Goal: Transaction & Acquisition: Obtain resource

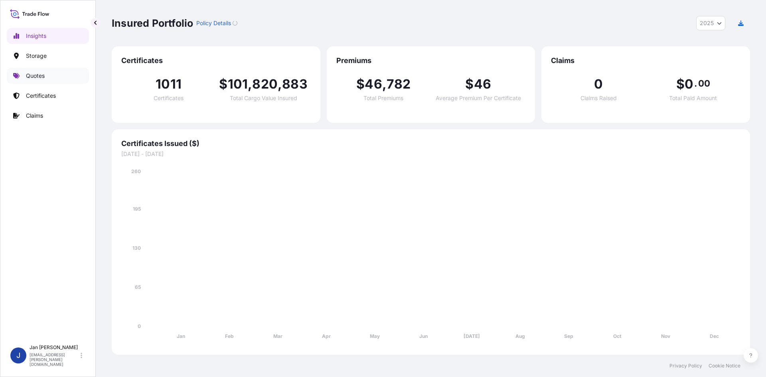
click at [56, 79] on link "Quotes" at bounding box center [48, 76] width 82 height 16
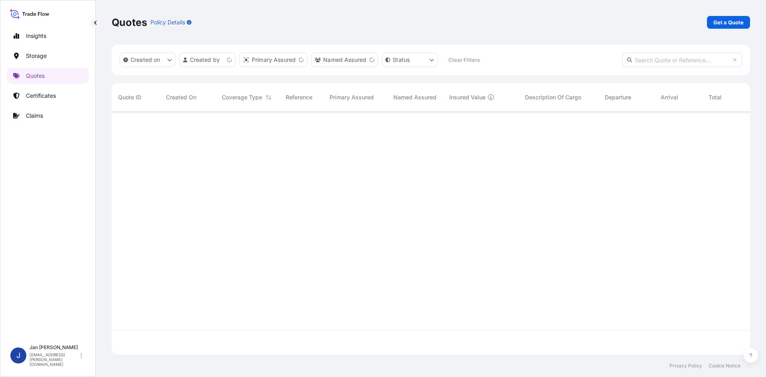
scroll to position [241, 633]
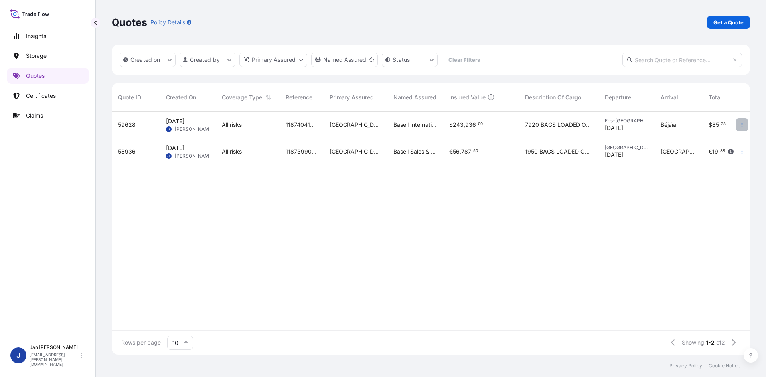
click at [743, 122] on button "button" at bounding box center [742, 125] width 13 height 13
click at [712, 145] on link "Duplicate quote" at bounding box center [706, 140] width 62 height 13
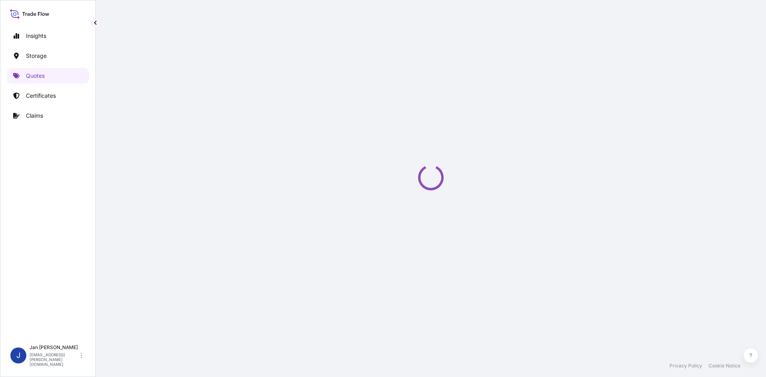
select select "Water"
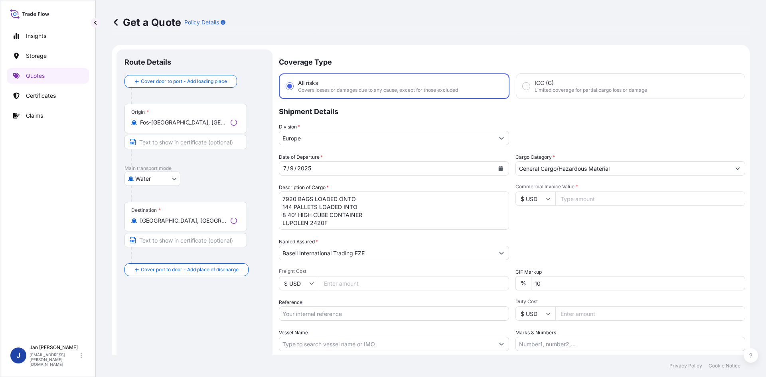
scroll to position [13, 0]
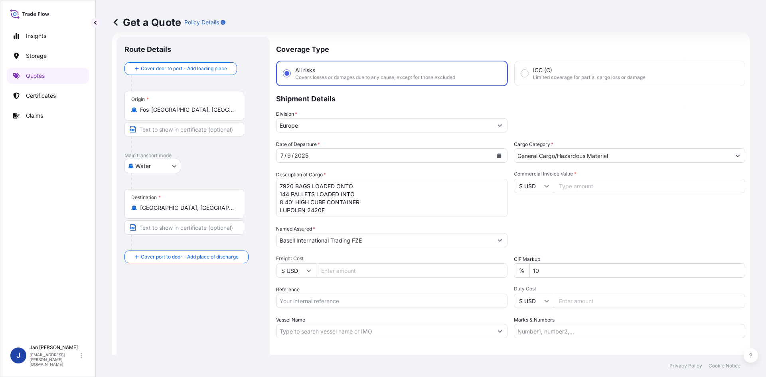
click at [495, 153] on button "Calendar" at bounding box center [499, 155] width 13 height 13
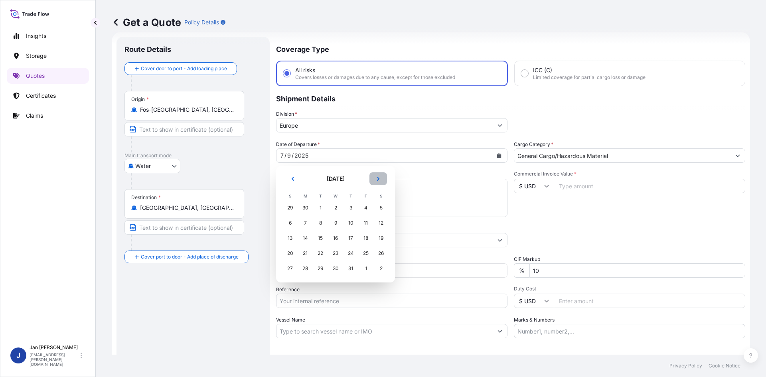
click at [378, 178] on icon "Next" at bounding box center [378, 179] width 2 height 4
click at [302, 240] on div "11" at bounding box center [305, 238] width 14 height 14
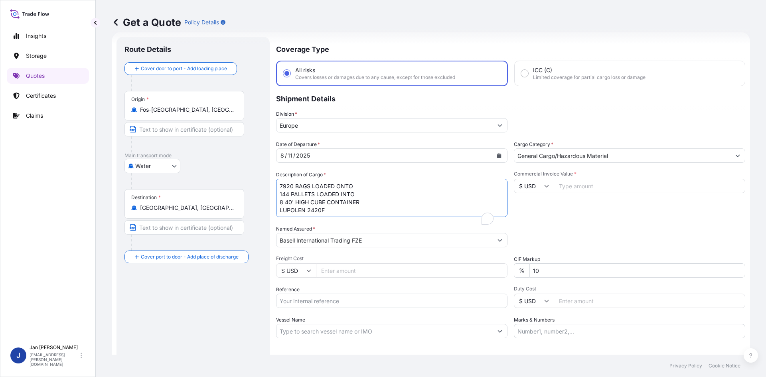
drag, startPoint x: 368, startPoint y: 213, endPoint x: 233, endPoint y: 160, distance: 144.9
click at [240, 158] on form "Route Details Cover door to port - Add loading place Place of loading Road / [G…" at bounding box center [431, 217] width 638 height 371
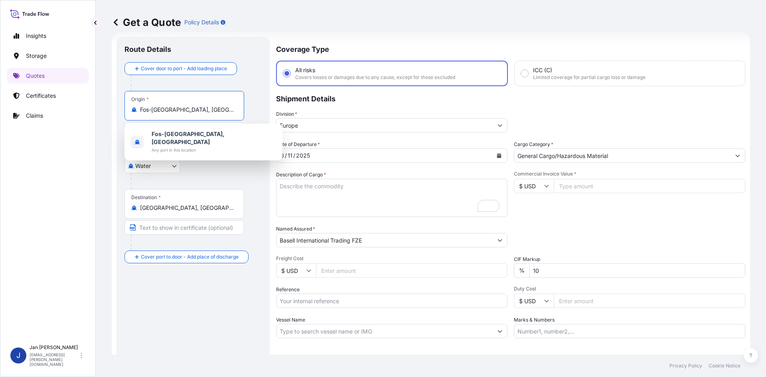
click at [211, 111] on input "Fos-[GEOGRAPHIC_DATA], [GEOGRAPHIC_DATA]" at bounding box center [187, 110] width 94 height 8
type input "F"
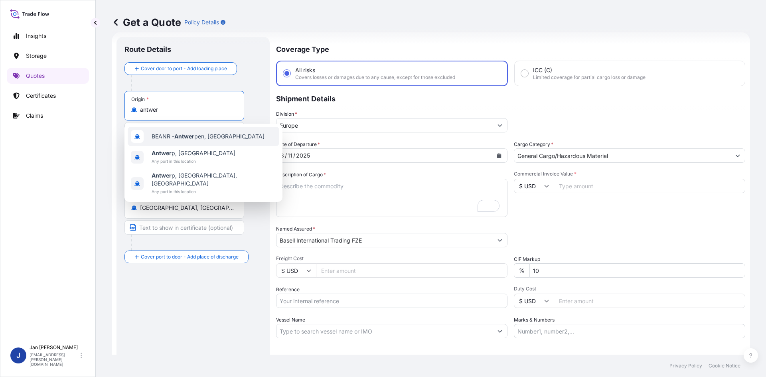
click at [173, 139] on span "BEANR - Antwer pen, [GEOGRAPHIC_DATA]" at bounding box center [208, 136] width 113 height 8
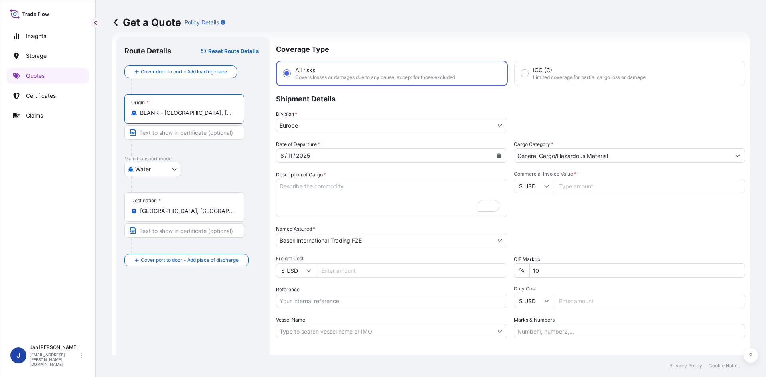
type input "BEANR - [GEOGRAPHIC_DATA], [GEOGRAPHIC_DATA]"
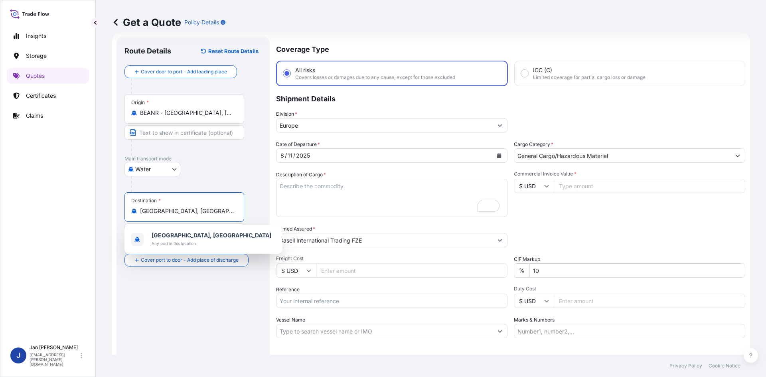
drag, startPoint x: 210, startPoint y: 211, endPoint x: 55, endPoint y: 212, distance: 154.8
click at [55, 212] on div "Insights Storage Quotes Certificates Claims J [PERSON_NAME] [EMAIL_ADDRESS][PER…" at bounding box center [383, 188] width 766 height 377
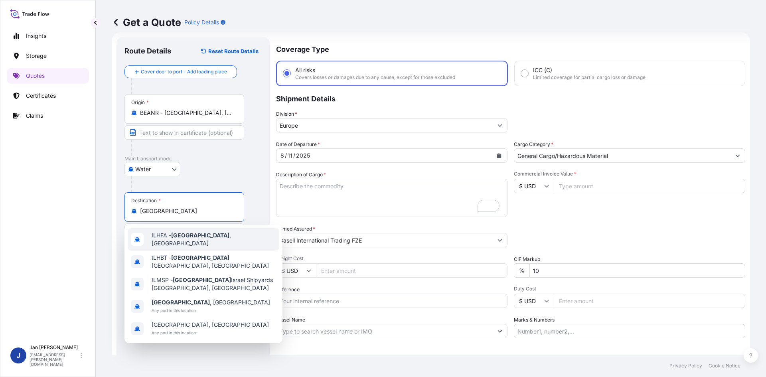
click at [173, 232] on div "ILHFA - [GEOGRAPHIC_DATA] , [GEOGRAPHIC_DATA]" at bounding box center [204, 239] width 152 height 22
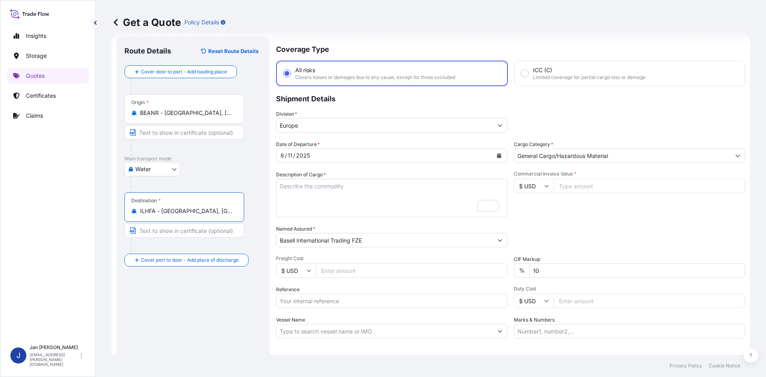
type input "ILHFA - [GEOGRAPHIC_DATA], [GEOGRAPHIC_DATA]"
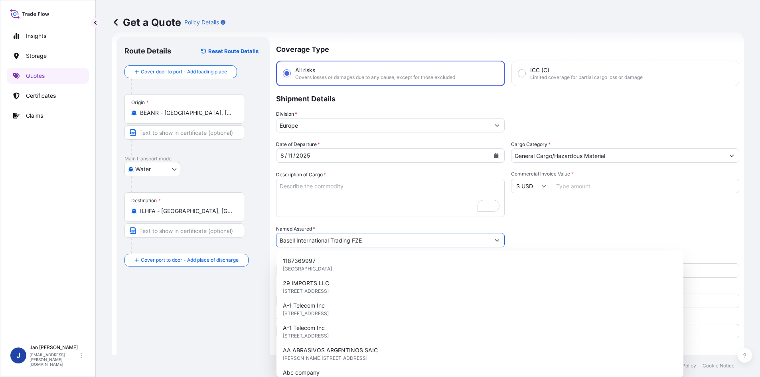
drag, startPoint x: 389, startPoint y: 243, endPoint x: 144, endPoint y: 245, distance: 244.6
click at [153, 246] on form "Route Details Reset Route Details Cover door to port - Add loading place Place …" at bounding box center [428, 217] width 633 height 371
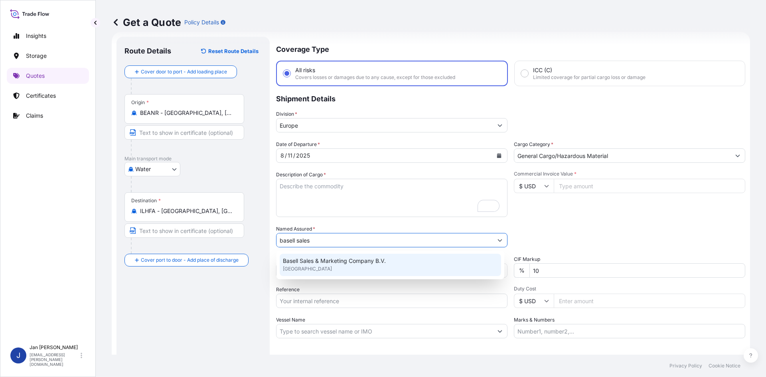
click at [328, 261] on span "Basell Sales & Marketing Company B.V." at bounding box center [334, 261] width 103 height 8
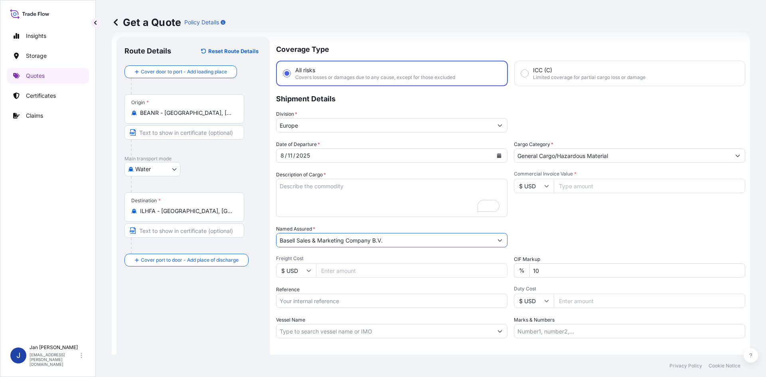
type input "Basell Sales & Marketing Company B.V."
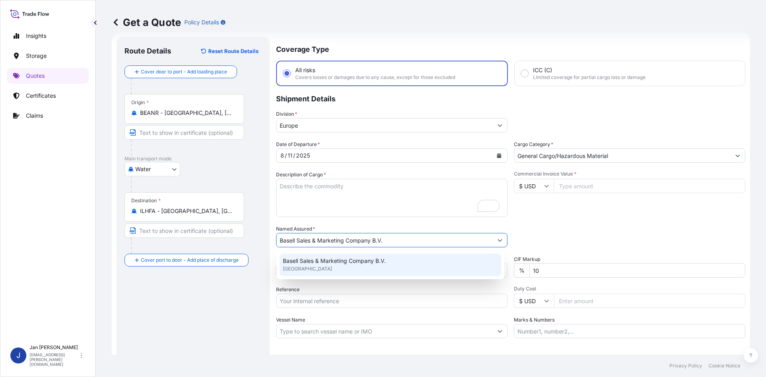
click at [329, 304] on input "Reference" at bounding box center [391, 301] width 231 height 14
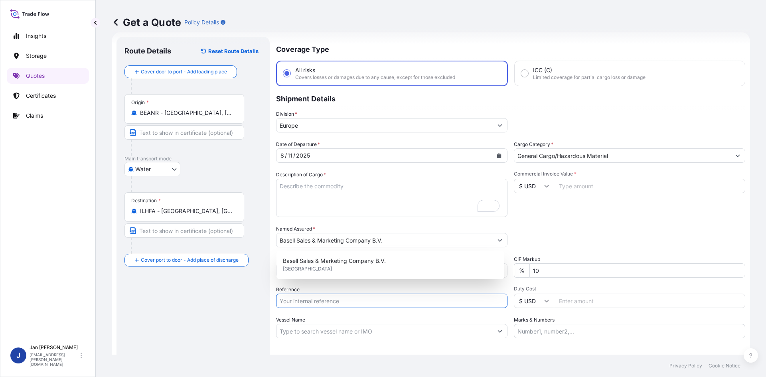
paste input "5013195073 304240495"
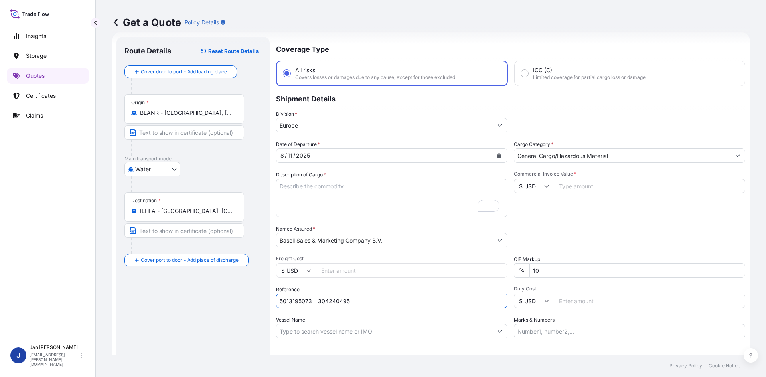
click at [315, 302] on input "5013195073 304240495" at bounding box center [391, 301] width 231 height 14
click at [363, 301] on input "5013195073 304240495" at bounding box center [391, 301] width 231 height 14
paste input "1187421477"
type input "5013195073 304240495 1187421477"
click at [292, 328] on input "Vessel Name" at bounding box center [385, 331] width 216 height 14
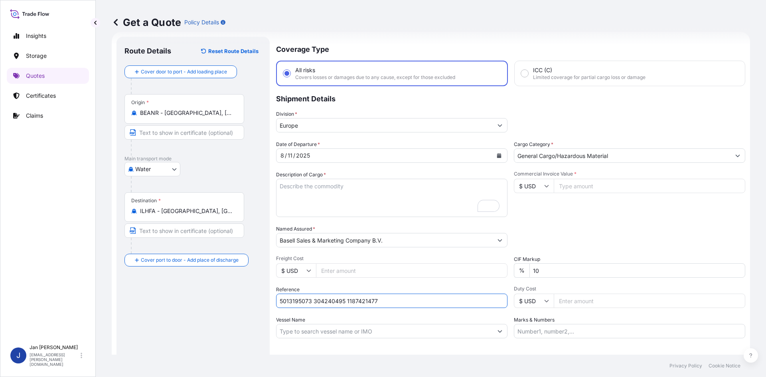
paste input "" COSCO ANTWERP""
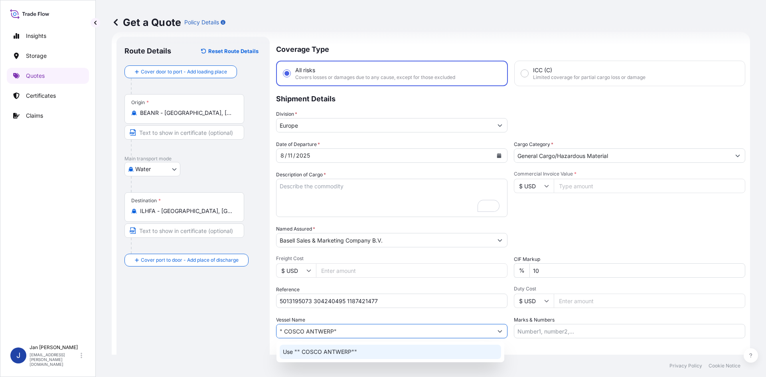
click at [300, 354] on p "Use "" COSCO ANTWERP""" at bounding box center [320, 352] width 74 height 8
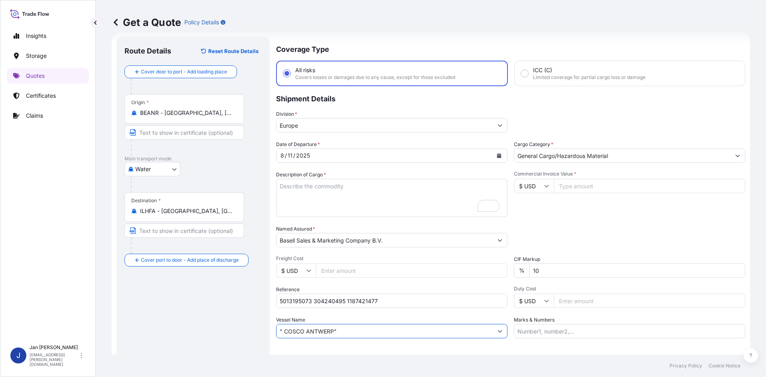
type input "" COSCO ANTWERP""
click at [588, 184] on input "Commercial Invoice Value *" at bounding box center [650, 186] width 192 height 14
type input "33550"
click at [532, 186] on input "$ USD" at bounding box center [534, 186] width 40 height 14
click at [530, 204] on div "€ EUR" at bounding box center [531, 207] width 34 height 15
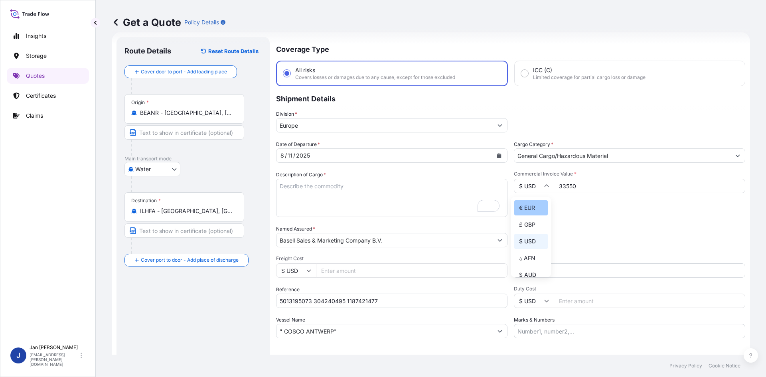
type input "€ EUR"
click at [367, 187] on textarea "7920 BAGS LOADED ONTO 144 PALLETS LOADED INTO 8 40' HIGH CUBE CONTAINER LUPOLEN…" at bounding box center [391, 198] width 231 height 38
paste textarea "OCTABINS LOADED ONTO 20 PALLETS LOADED INTO 1 40' HIGH CUBE CONTAINER HOSTALEN …"
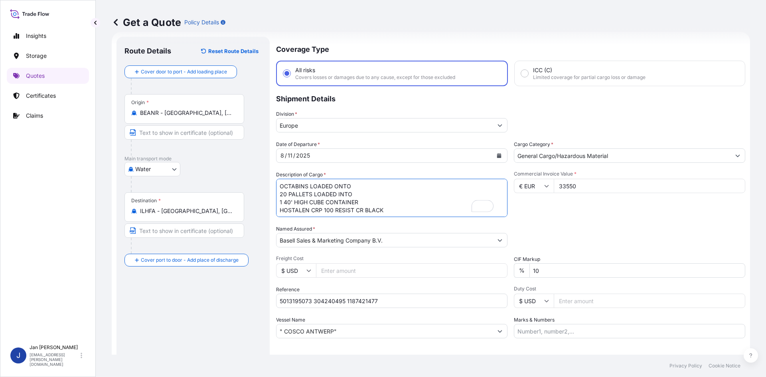
click at [280, 190] on textarea "7920 BAGS LOADED ONTO 144 PALLETS LOADED INTO 8 40' HIGH CUBE CONTAINER LUPOLEN…" at bounding box center [391, 198] width 231 height 38
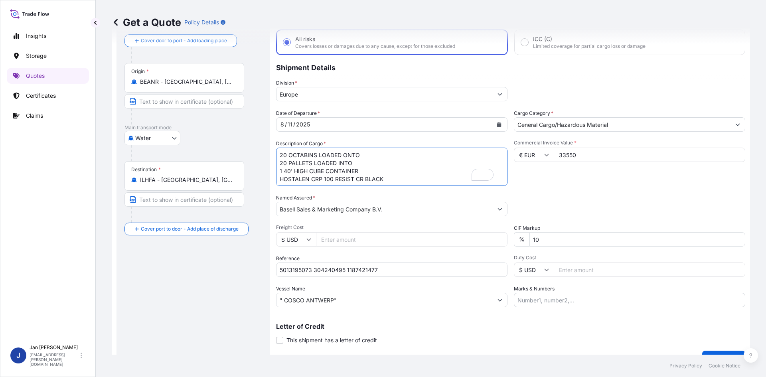
scroll to position [61, 0]
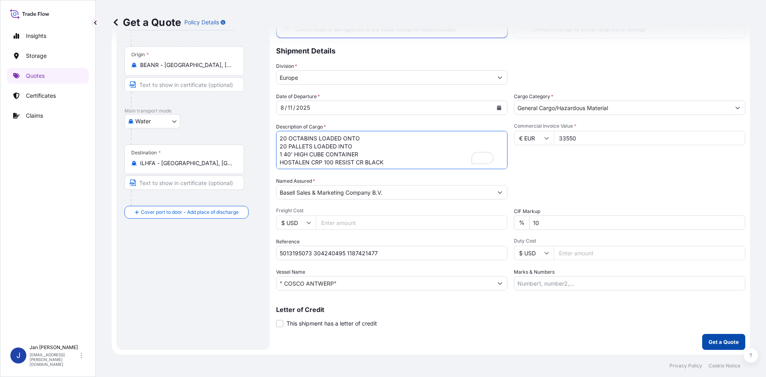
type textarea "20 OCTABINS LOADED ONTO 20 PALLETS LOADED INTO 1 40' HIGH CUBE CONTAINER HOSTAL…"
click at [727, 344] on p "Get a Quote" at bounding box center [724, 342] width 30 height 8
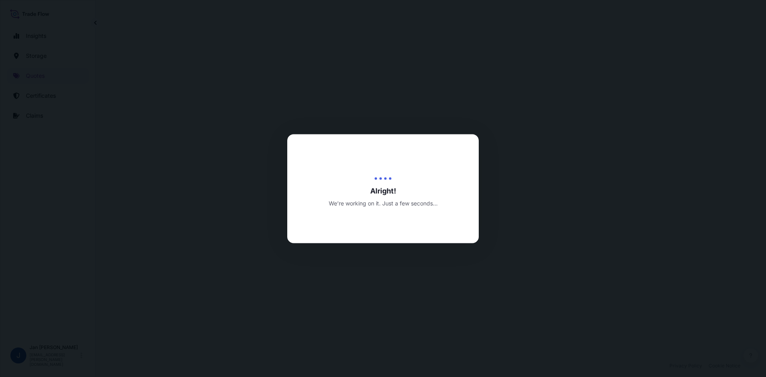
select select "Water"
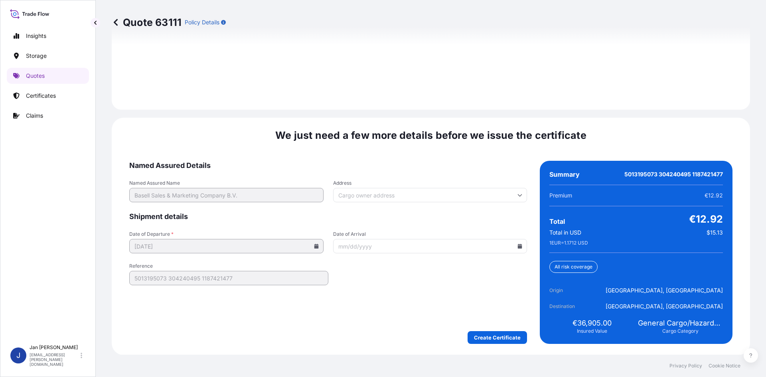
scroll to position [1145, 0]
click at [518, 246] on icon at bounding box center [520, 245] width 5 height 5
click at [373, 203] on button "25" at bounding box center [371, 205] width 13 height 13
type input "[DATE]"
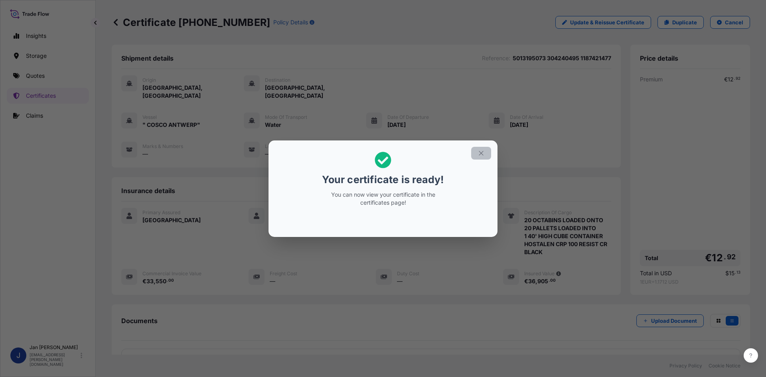
click at [481, 153] on icon "button" at bounding box center [481, 153] width 4 height 4
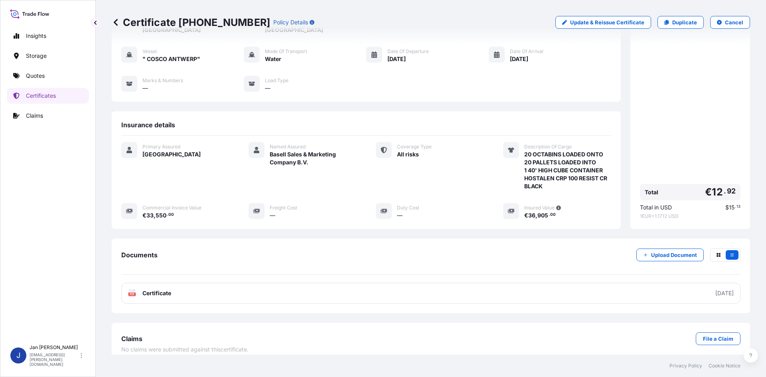
scroll to position [66, 0]
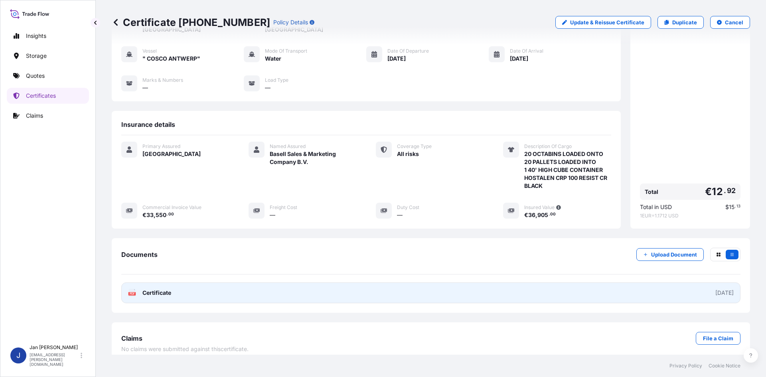
click at [132, 289] on icon at bounding box center [132, 293] width 7 height 8
